Goal: Information Seeking & Learning: Compare options

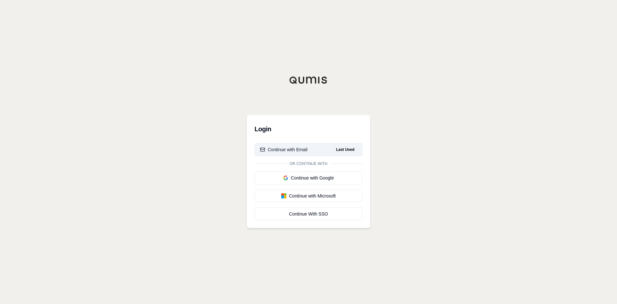
click at [294, 150] on div "Continue with Email" at bounding box center [284, 149] width 48 height 6
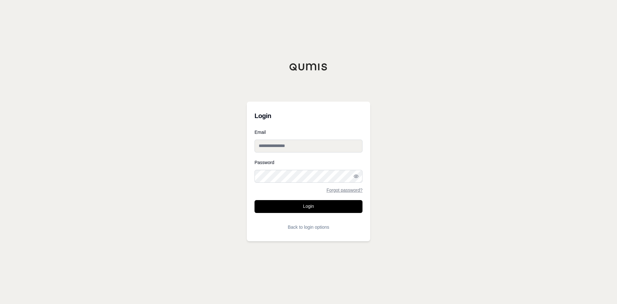
click at [297, 143] on input "Email" at bounding box center [309, 146] width 108 height 13
type input "**********"
click at [309, 205] on button "Login" at bounding box center [309, 206] width 108 height 13
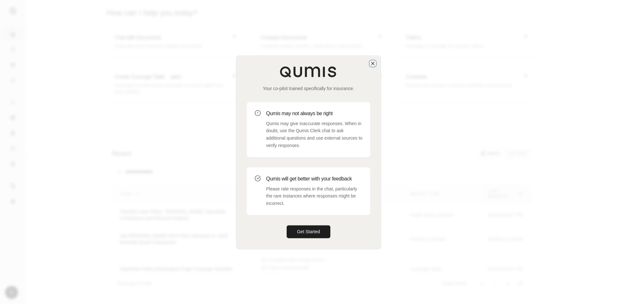
click at [374, 63] on icon "button" at bounding box center [372, 63] width 5 height 5
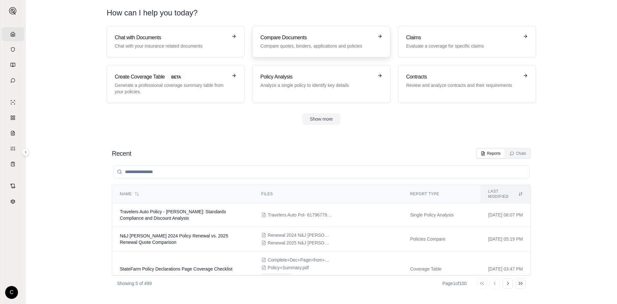
click at [322, 40] on h3 "Compare Documents" at bounding box center [316, 38] width 113 height 8
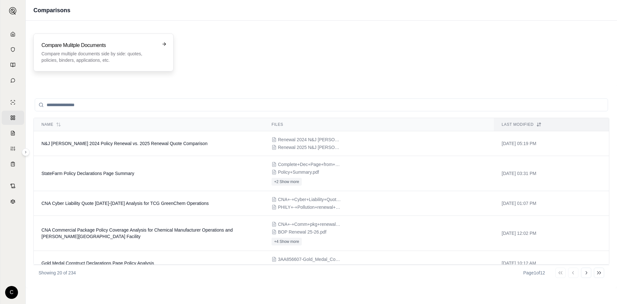
click at [131, 55] on p "Compare multiple documents side by side: quotes, policies, binders, application…" at bounding box center [98, 56] width 115 height 13
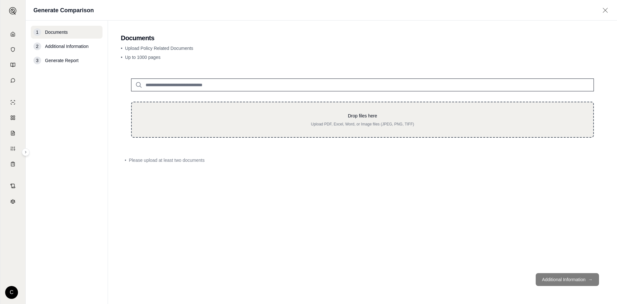
click at [256, 124] on p "Upload PDF, Excel, Word, or Image files (JPEG, PNG, TIFF)" at bounding box center [362, 124] width 441 height 5
type input "**********"
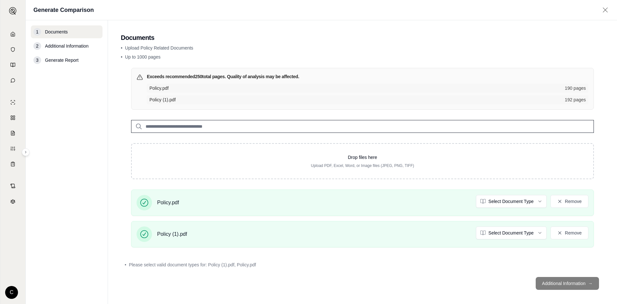
click at [502, 204] on html "Home Vault Prompts Chats Single Policy Comparisons Claims Custom Report Coverag…" at bounding box center [308, 152] width 617 height 304
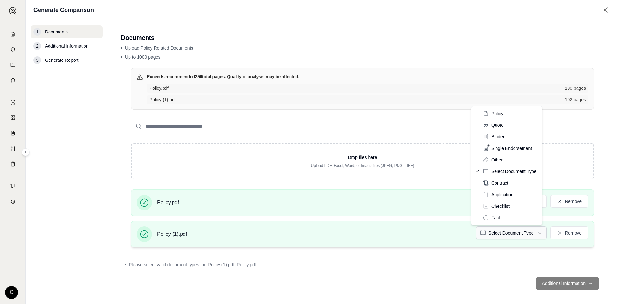
click at [508, 234] on html "Home Vault Prompts Chats Single Policy Comparisons Claims Custom Report Coverag…" at bounding box center [308, 152] width 617 height 304
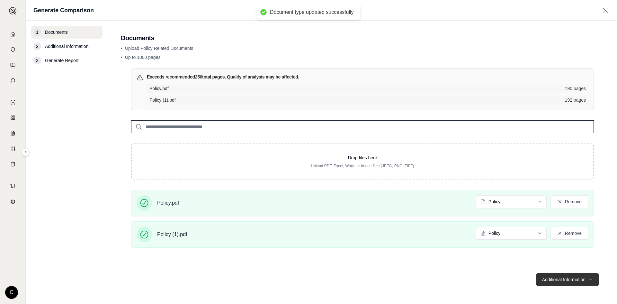
click at [562, 285] on button "Additional Information →" at bounding box center [567, 279] width 63 height 13
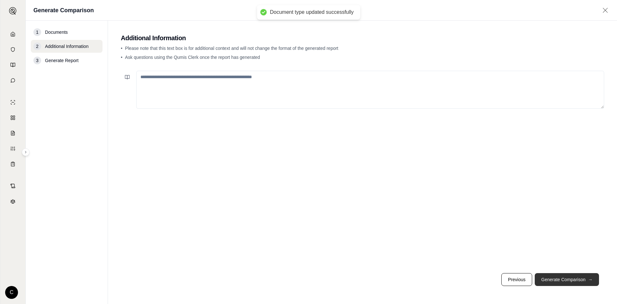
click at [560, 279] on button "Generate Comparison →" at bounding box center [567, 279] width 64 height 13
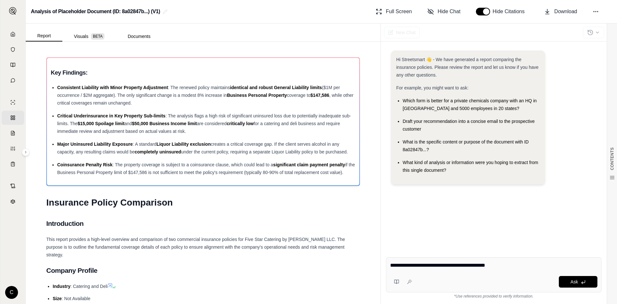
type textarea "**********"
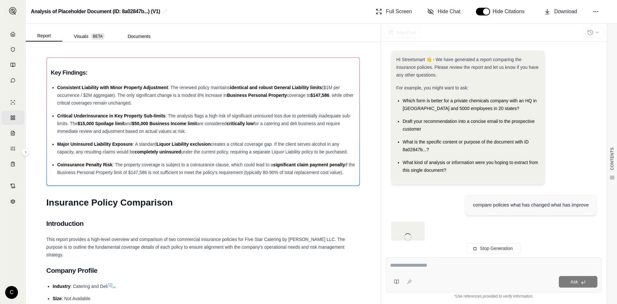
scroll to position [17, 0]
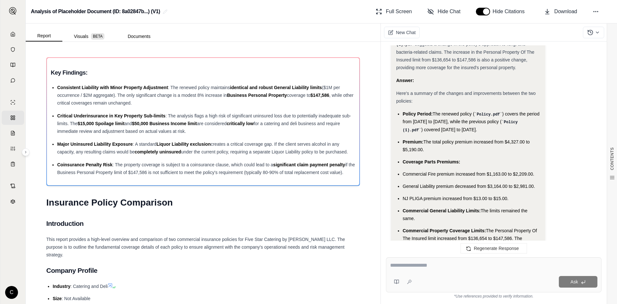
scroll to position [2591, 0]
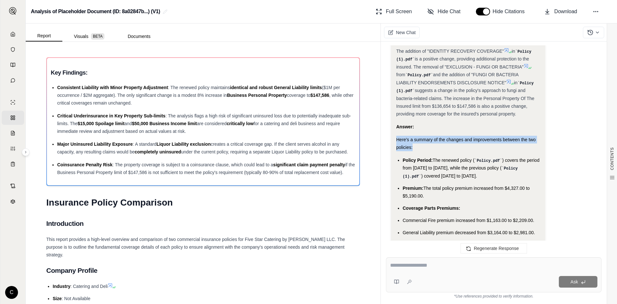
drag, startPoint x: 396, startPoint y: 141, endPoint x: 429, endPoint y: 147, distance: 34.2
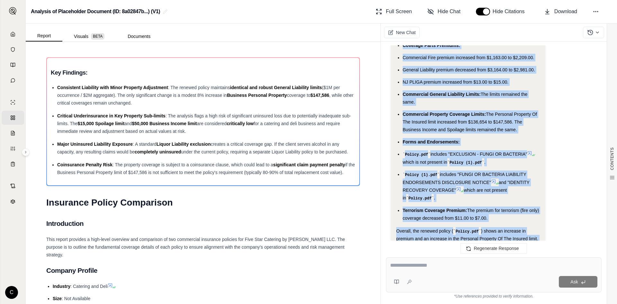
scroll to position [2825, 0]
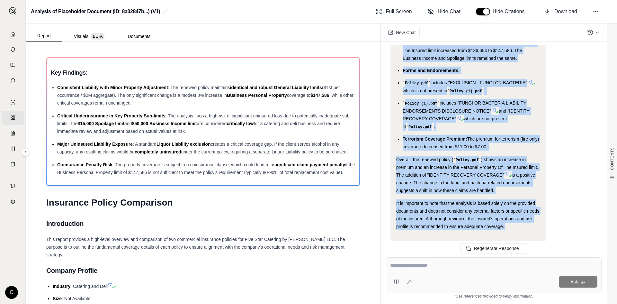
drag, startPoint x: 401, startPoint y: 159, endPoint x: 516, endPoint y: 192, distance: 119.4
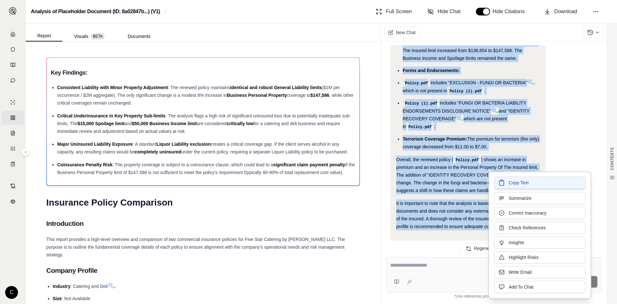
click at [510, 181] on span "Copy Text" at bounding box center [519, 182] width 20 height 6
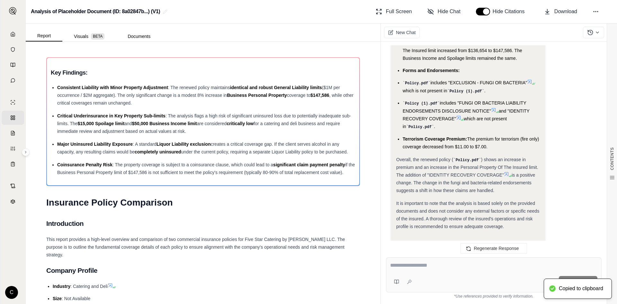
click at [453, 268] on textarea at bounding box center [493, 265] width 207 height 8
type textarea "**********"
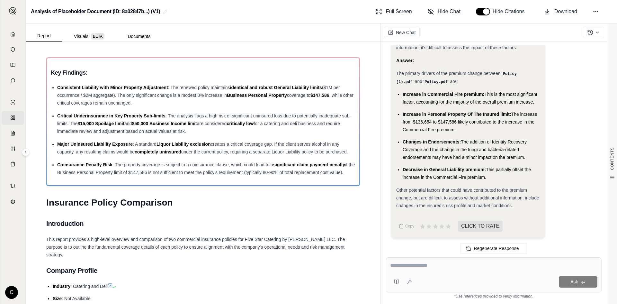
scroll to position [0, 0]
drag, startPoint x: 401, startPoint y: 93, endPoint x: 491, endPoint y: 174, distance: 121.5
click at [491, 174] on ul "Increase in Commercial Fire premium: This is the most significant factor, accou…" at bounding box center [468, 135] width 144 height 91
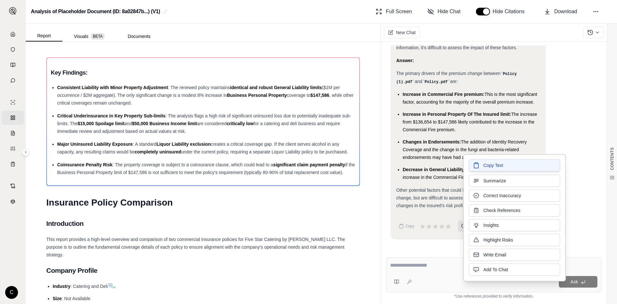
click at [482, 165] on button "Copy Text" at bounding box center [514, 165] width 91 height 12
